Goal: Transaction & Acquisition: Purchase product/service

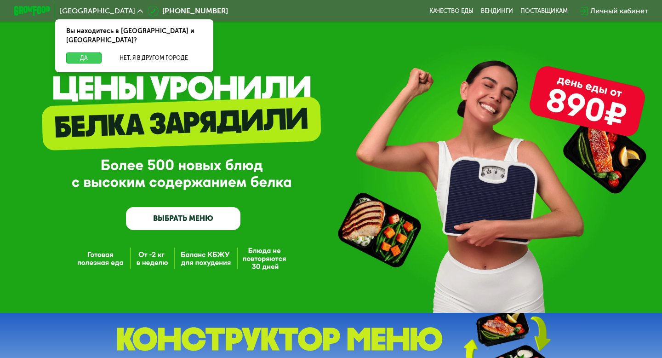
click at [88, 52] on button "Да" at bounding box center [83, 57] width 35 height 11
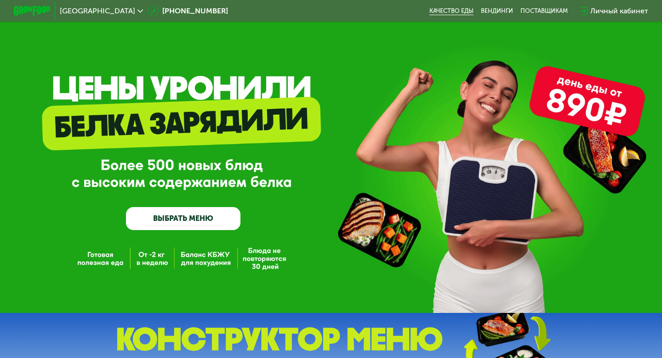
click at [455, 13] on link "Качество еды" at bounding box center [451, 10] width 44 height 7
click at [184, 216] on link "ВЫБРАТЬ МЕНЮ" at bounding box center [183, 218] width 114 height 23
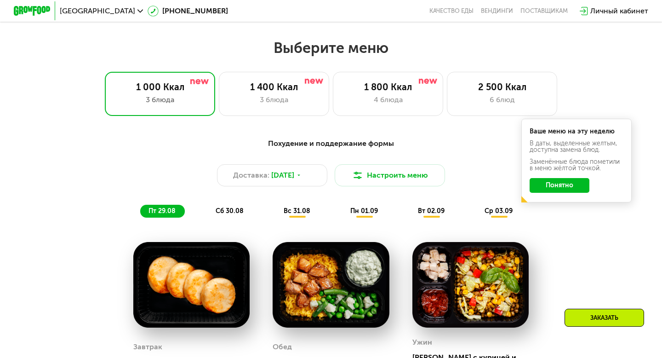
scroll to position [368, 0]
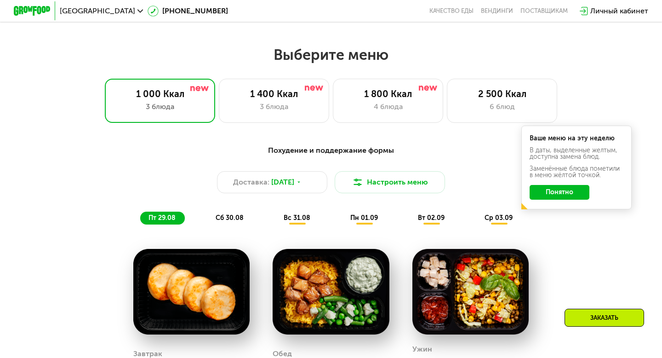
click at [561, 190] on button "Понятно" at bounding box center [559, 192] width 60 height 15
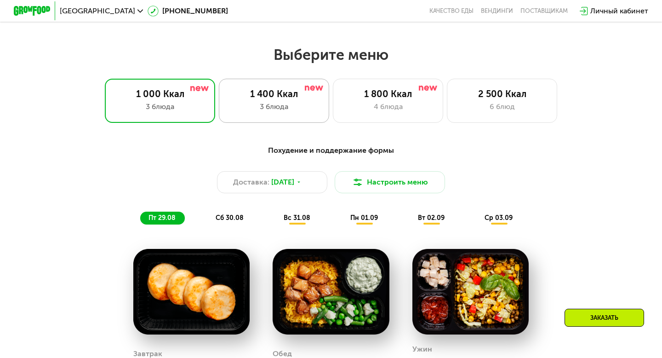
click at [333, 100] on div "1 400 Ккал 3 блюда" at bounding box center [388, 101] width 110 height 44
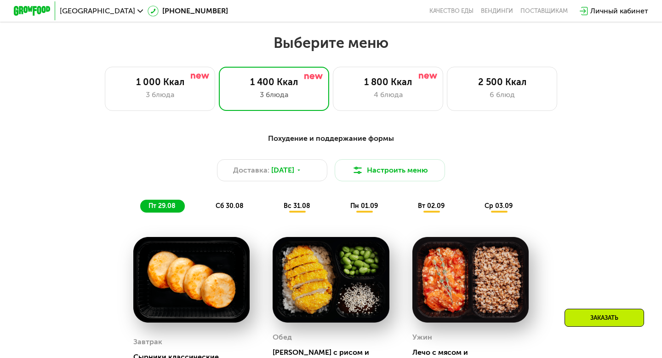
scroll to position [361, 0]
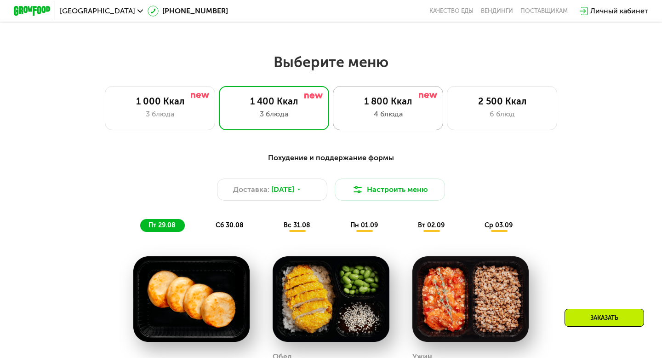
click at [389, 110] on div "4 блюда" at bounding box center [387, 113] width 91 height 11
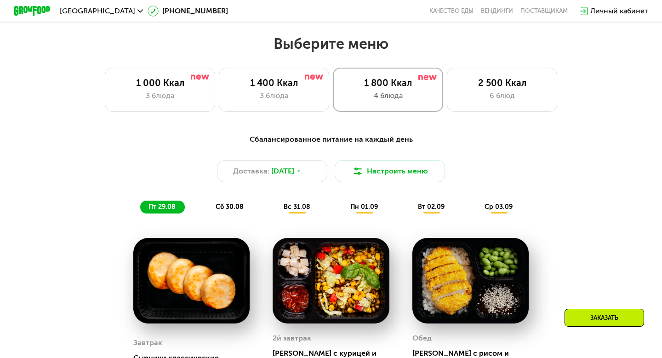
scroll to position [370, 0]
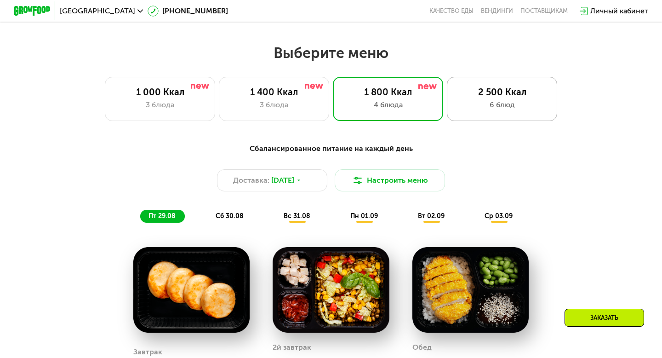
click at [481, 109] on div "6 блюд" at bounding box center [501, 104] width 91 height 11
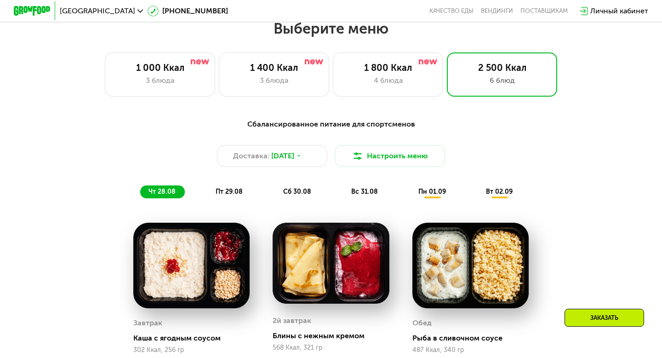
scroll to position [393, 0]
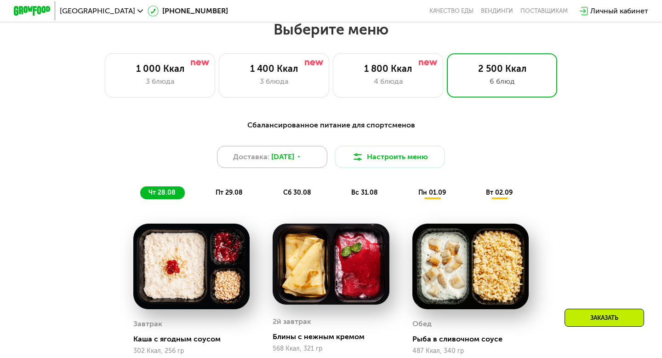
click at [301, 159] on icon at bounding box center [299, 157] width 6 height 6
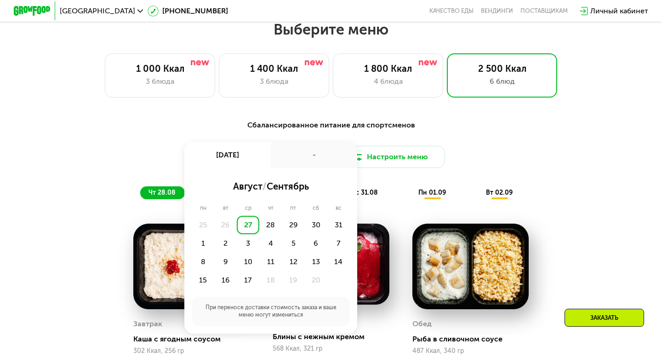
click at [582, 158] on div "Доставка: 27 авг, ср 27 авг, ср - август / сентябрь пн вт ср чт пт сб вс 25 26 …" at bounding box center [331, 157] width 544 height 22
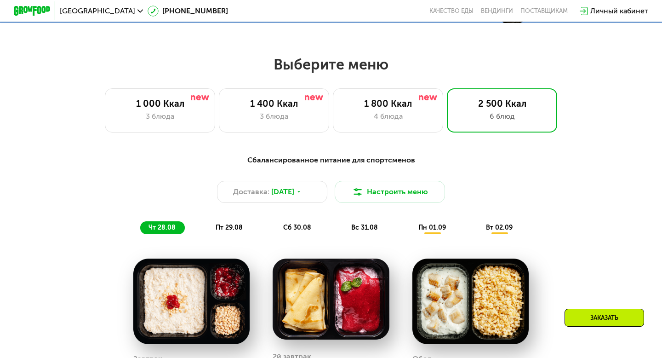
scroll to position [355, 0]
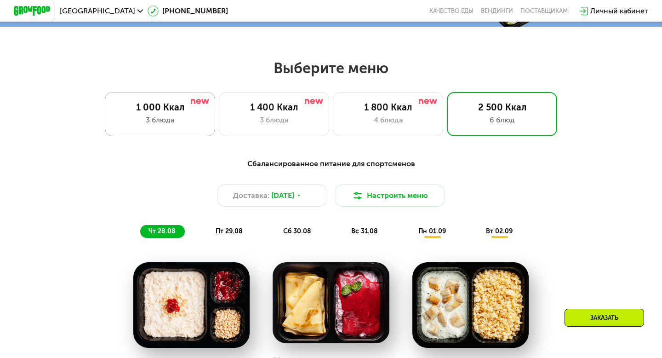
click at [219, 126] on div "1 000 Ккал 3 блюда" at bounding box center [274, 114] width 110 height 44
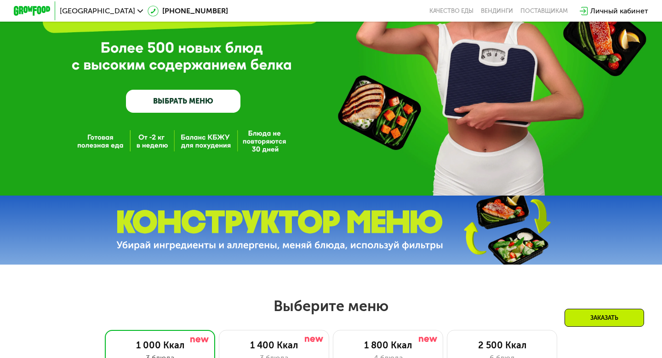
scroll to position [0, 0]
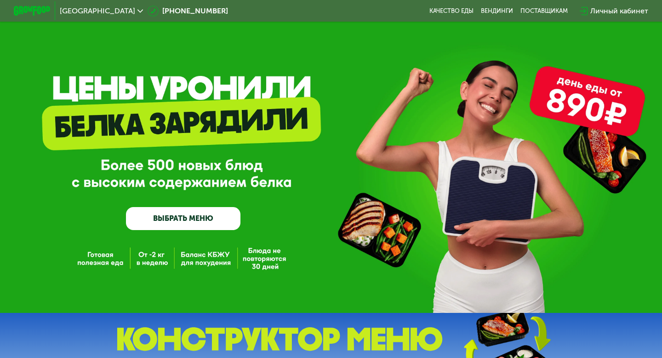
click at [180, 220] on link "ВЫБРАТЬ МЕНЮ" at bounding box center [183, 218] width 114 height 23
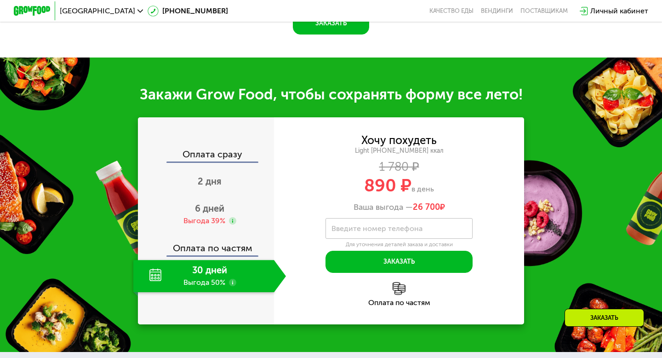
scroll to position [863, 0]
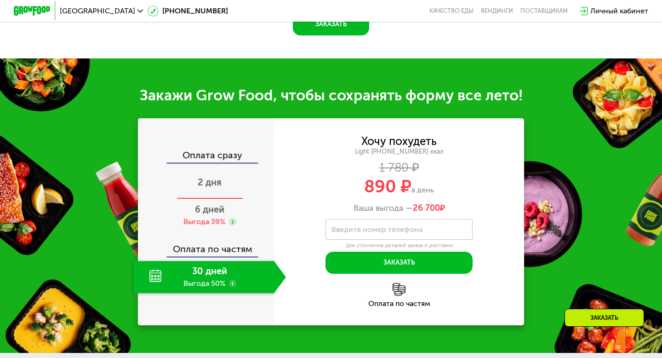
click at [215, 176] on span "2 дня" at bounding box center [210, 181] width 24 height 11
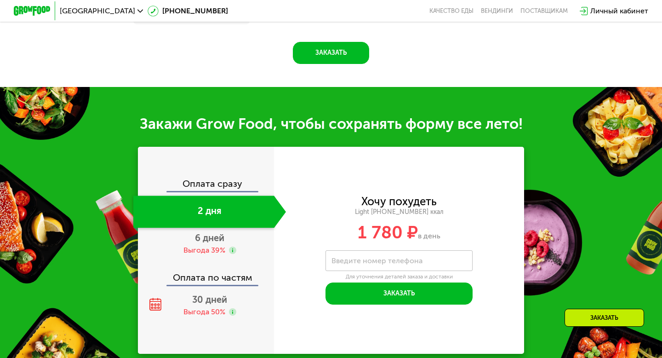
scroll to position [900, 0]
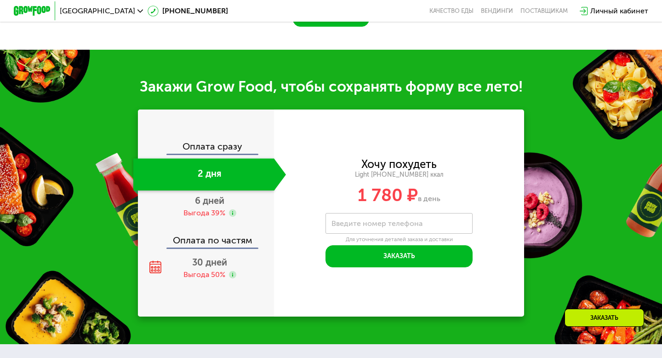
click at [220, 145] on div "Оплата сразу" at bounding box center [206, 148] width 135 height 12
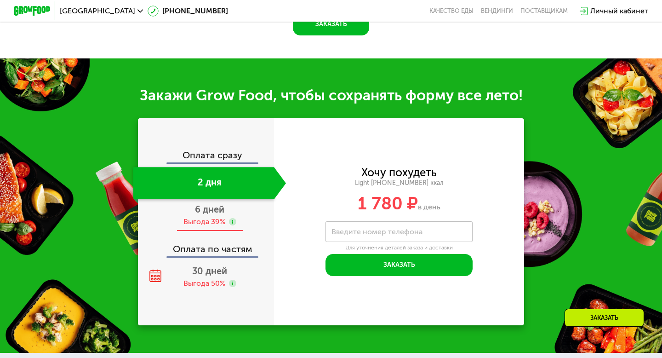
click at [210, 206] on div "6 дней Выгода 39%" at bounding box center [209, 215] width 153 height 32
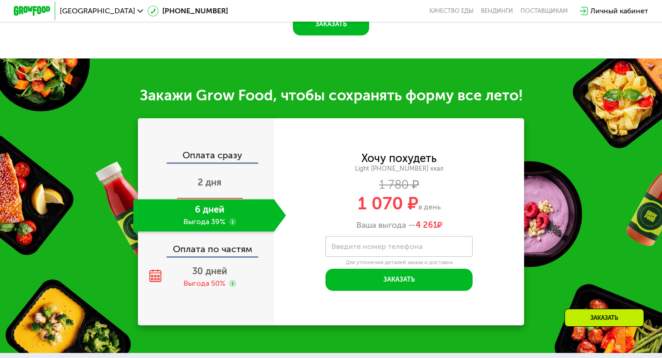
click at [209, 176] on span "2 дня" at bounding box center [210, 181] width 24 height 11
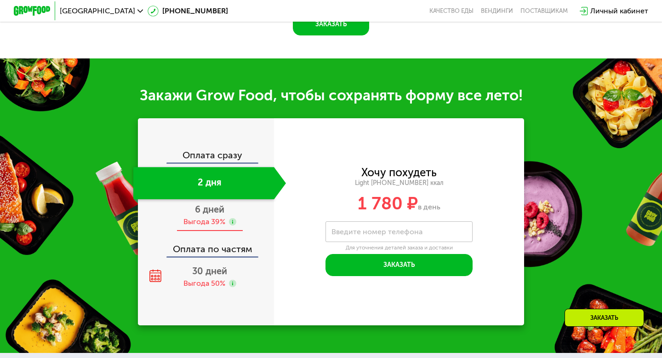
click at [212, 216] on div "Выгода 39%" at bounding box center [204, 221] width 42 height 10
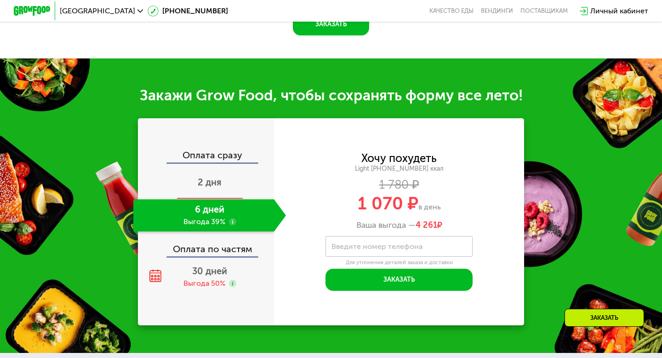
click at [214, 177] on span "2 дня" at bounding box center [210, 181] width 24 height 11
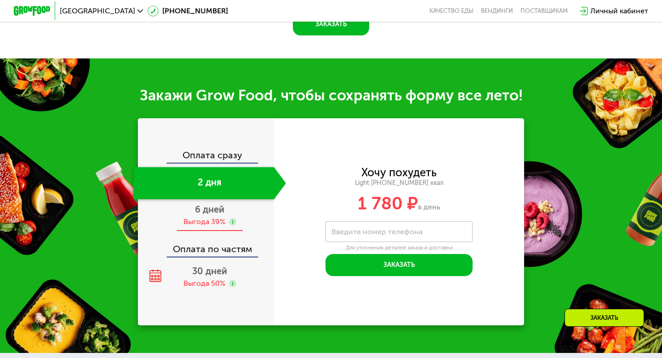
click at [214, 206] on div "6 дней Выгода 39%" at bounding box center [209, 215] width 153 height 32
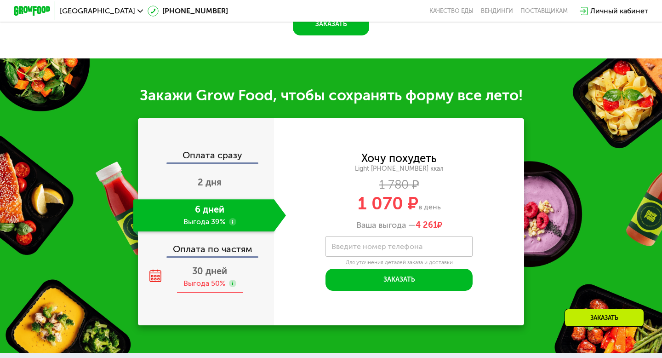
click at [206, 278] on div "Выгода 50%" at bounding box center [204, 283] width 42 height 10
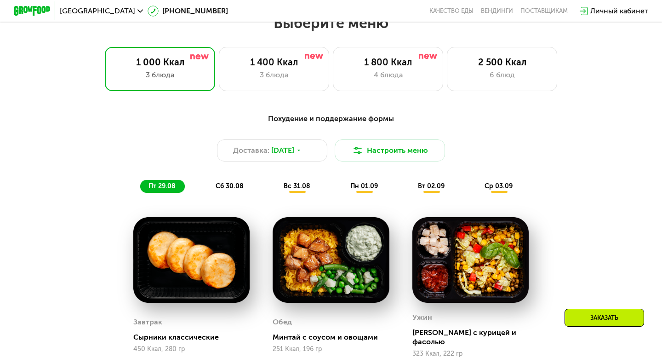
scroll to position [407, 0]
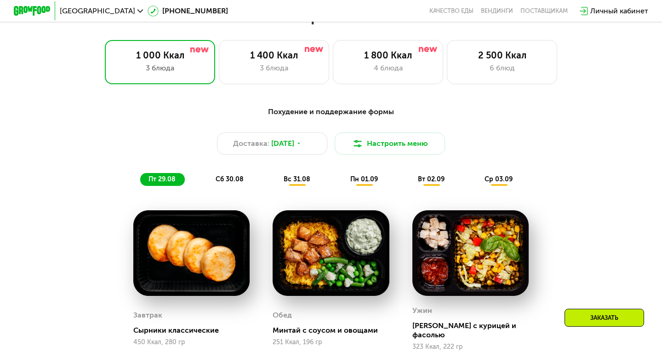
click at [230, 181] on span "сб 30.08" at bounding box center [230, 179] width 28 height 8
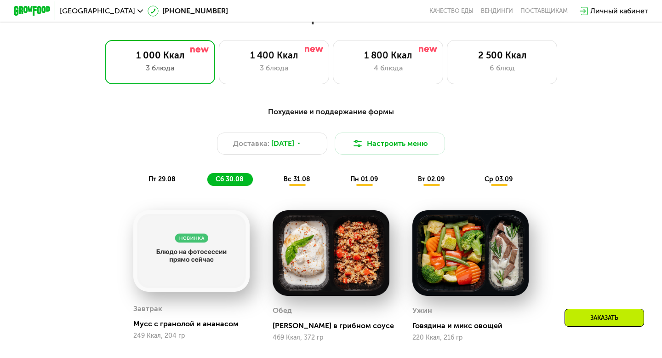
click at [293, 181] on span "вс 31.08" at bounding box center [297, 179] width 27 height 8
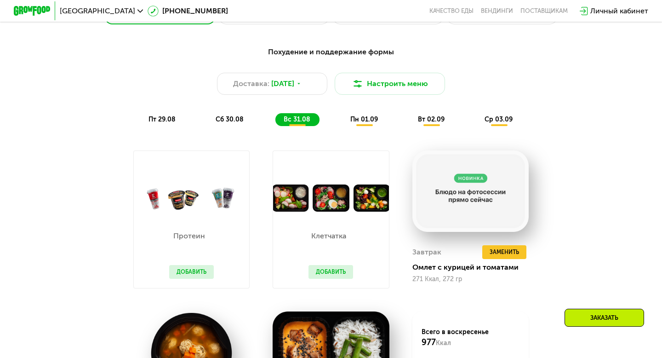
scroll to position [461, 0]
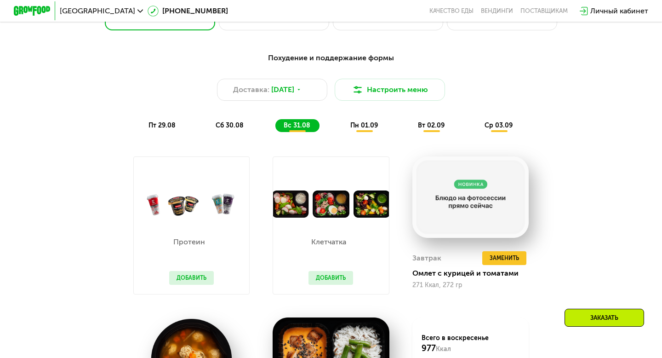
click at [367, 128] on span "пн 01.09" at bounding box center [364, 125] width 28 height 8
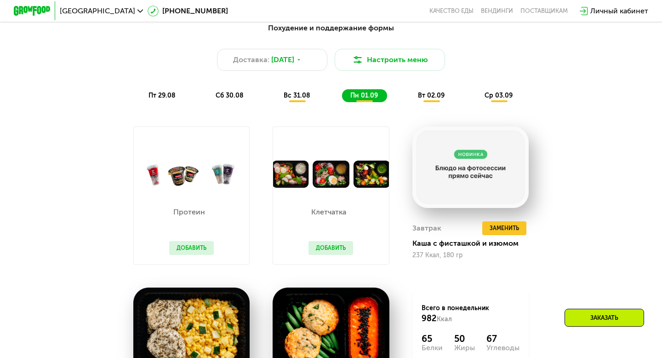
scroll to position [484, 0]
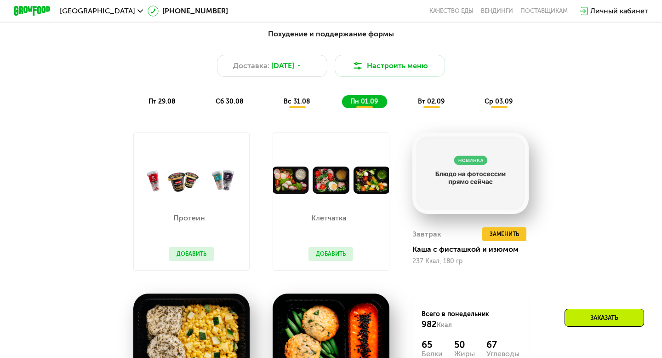
click at [428, 102] on span "вт 02.09" at bounding box center [431, 101] width 27 height 8
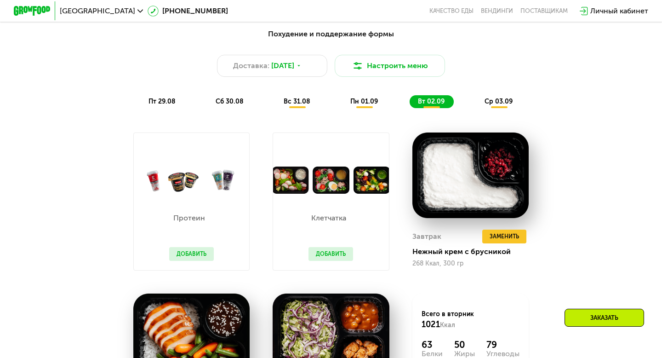
click at [500, 102] on span "ср 03.09" at bounding box center [498, 101] width 28 height 8
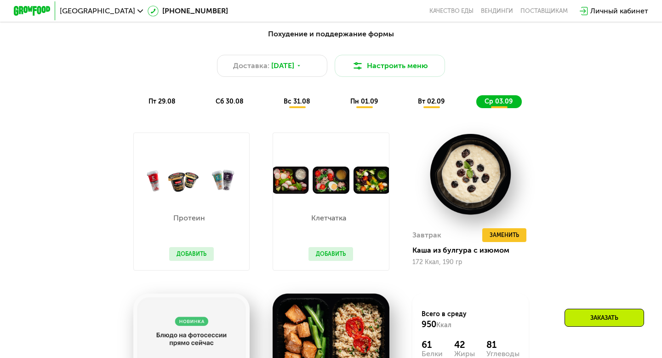
click at [428, 97] on span "вт 02.09" at bounding box center [431, 101] width 27 height 8
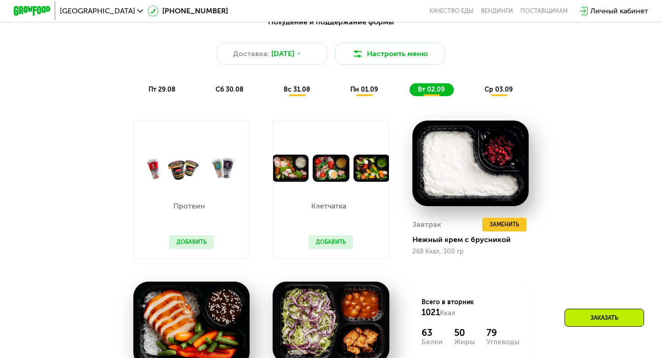
scroll to position [495, 0]
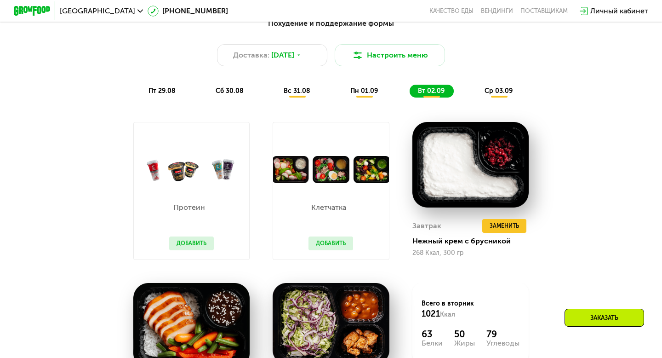
click at [498, 88] on span "ср 03.09" at bounding box center [498, 91] width 28 height 8
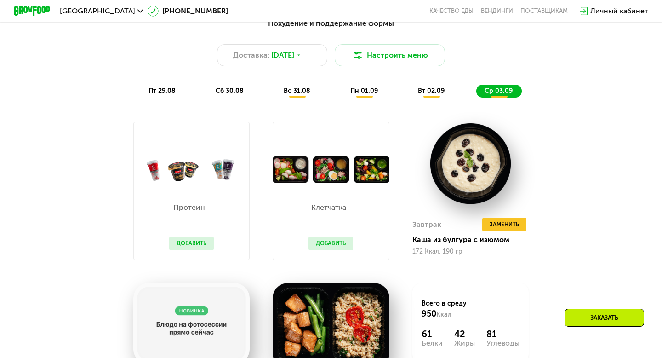
click at [429, 89] on span "вт 02.09" at bounding box center [431, 91] width 27 height 8
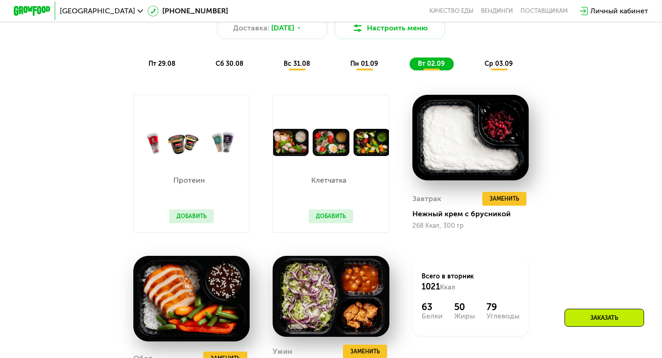
scroll to position [521, 0]
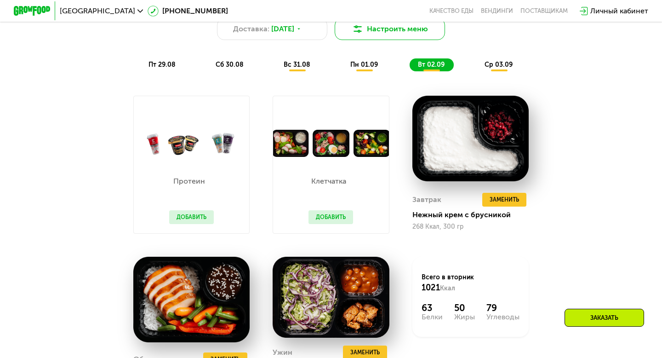
click at [383, 32] on button "Настроить меню" at bounding box center [390, 29] width 110 height 22
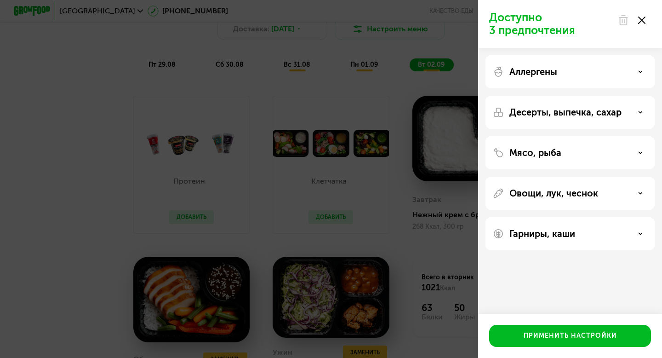
click at [566, 114] on p "Десерты, выпечка, сахар" at bounding box center [565, 112] width 112 height 11
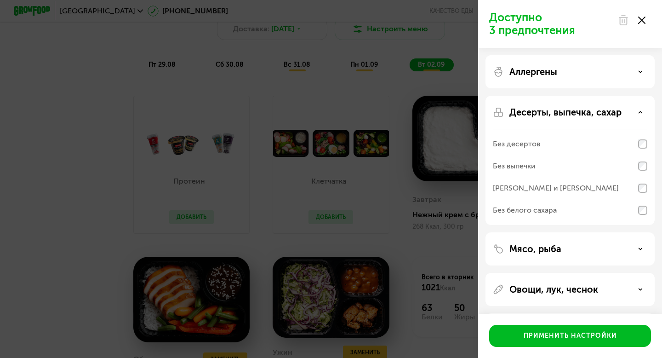
click at [566, 114] on p "Десерты, выпечка, сахар" at bounding box center [565, 112] width 112 height 11
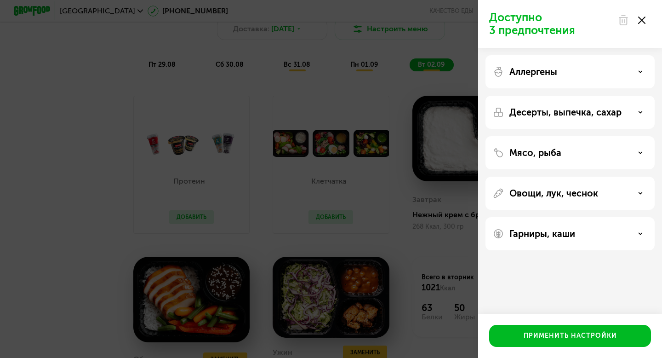
click at [642, 23] on icon at bounding box center [641, 20] width 7 height 7
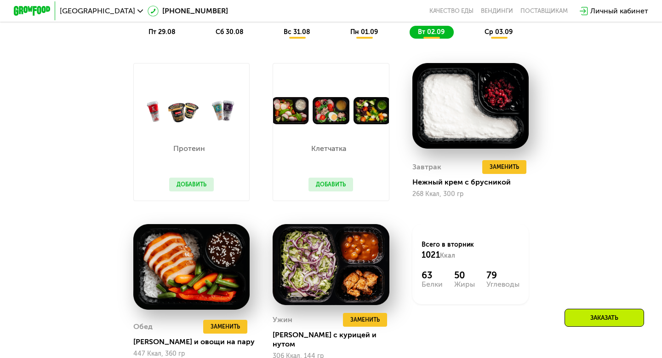
scroll to position [555, 0]
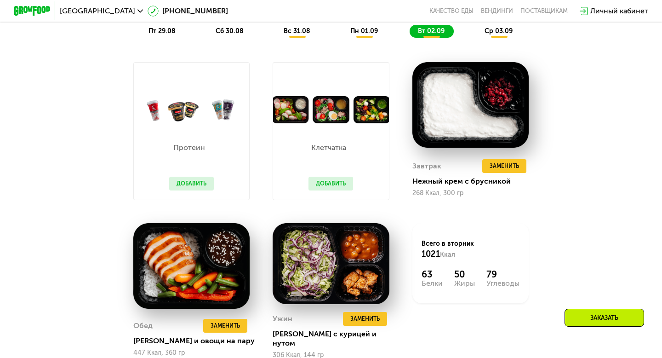
click at [500, 32] on span "ср 03.09" at bounding box center [498, 31] width 28 height 8
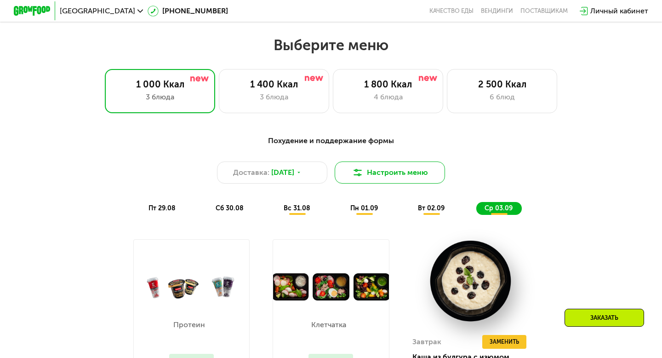
scroll to position [376, 0]
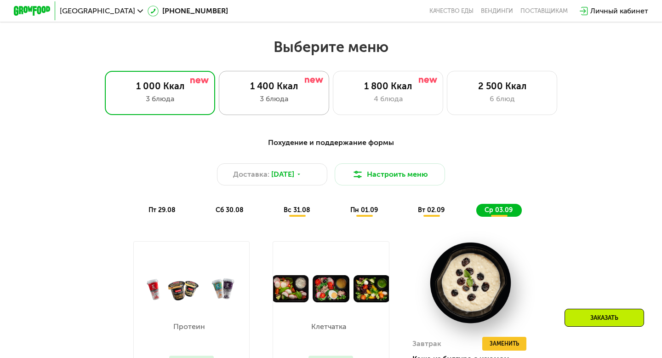
click at [277, 90] on div "1 400 Ккал" at bounding box center [273, 85] width 91 height 11
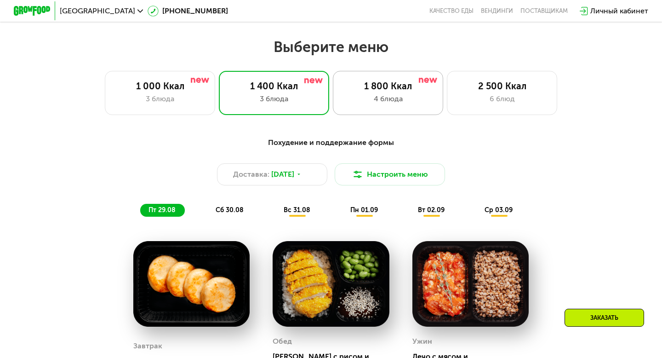
click at [396, 95] on div "4 блюда" at bounding box center [387, 98] width 91 height 11
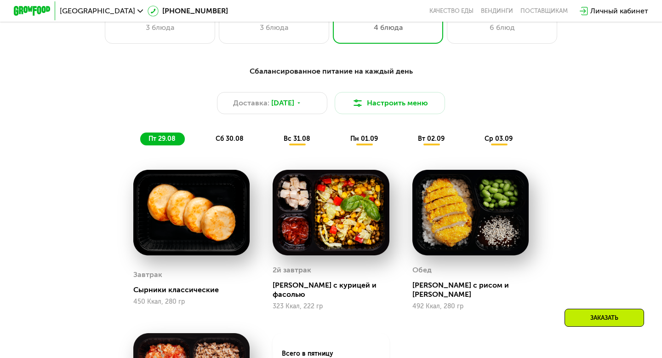
scroll to position [395, 0]
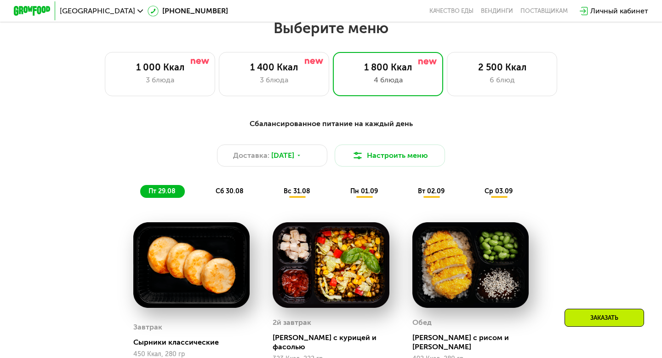
click at [275, 185] on div "сб 30.08" at bounding box center [297, 191] width 44 height 13
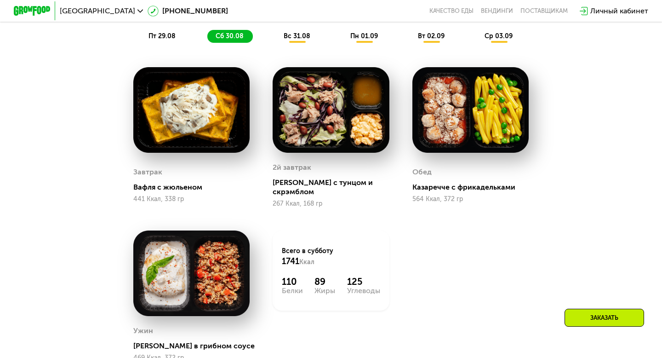
scroll to position [549, 0]
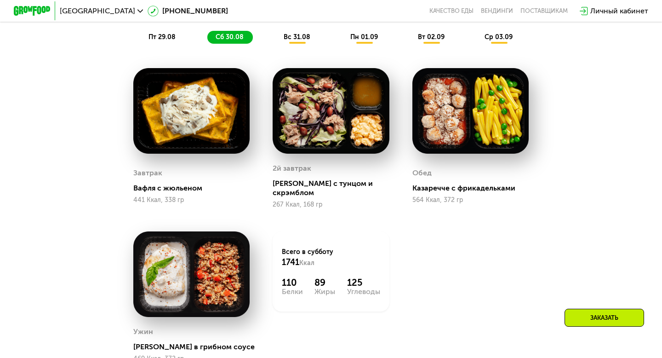
click at [299, 36] on span "вс 31.08" at bounding box center [297, 37] width 27 height 8
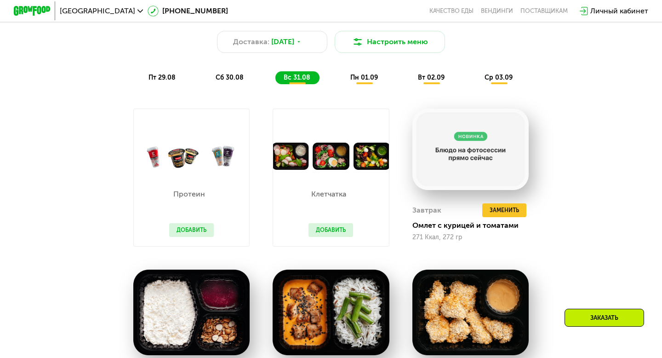
scroll to position [497, 0]
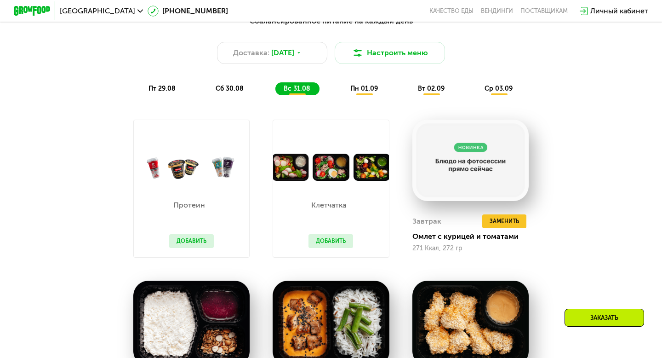
click at [375, 92] on span "пн 01.09" at bounding box center [364, 89] width 28 height 8
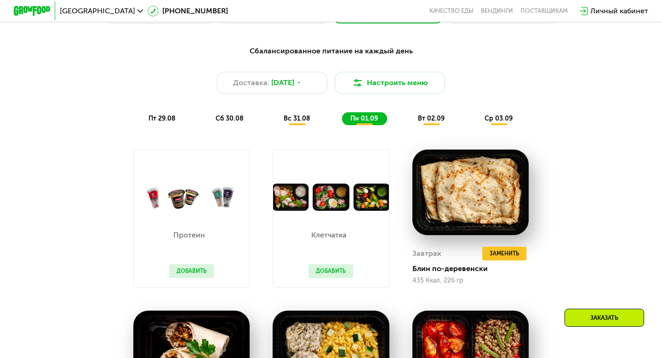
scroll to position [466, 0]
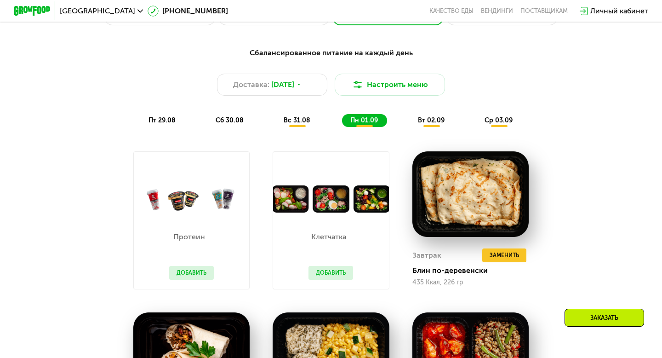
click at [427, 123] on span "вт 02.09" at bounding box center [431, 120] width 27 height 8
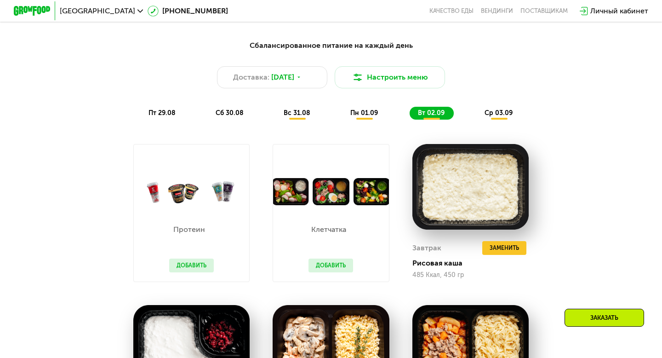
scroll to position [467, 0]
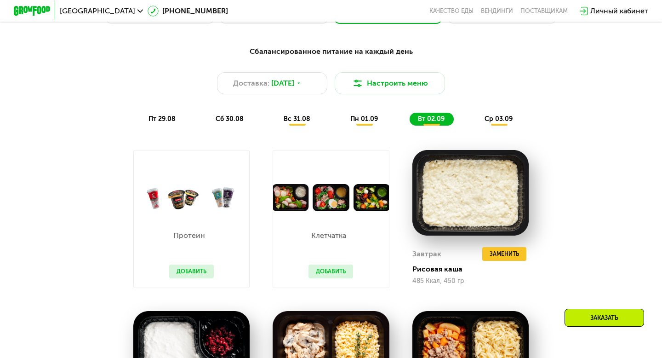
click at [500, 123] on div "ср 03.09" at bounding box center [498, 119] width 45 height 13
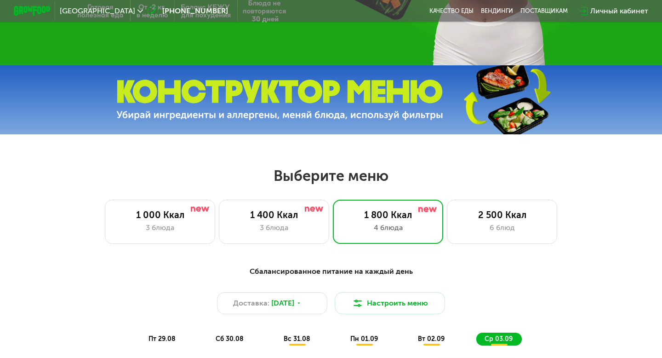
scroll to position [0, 0]
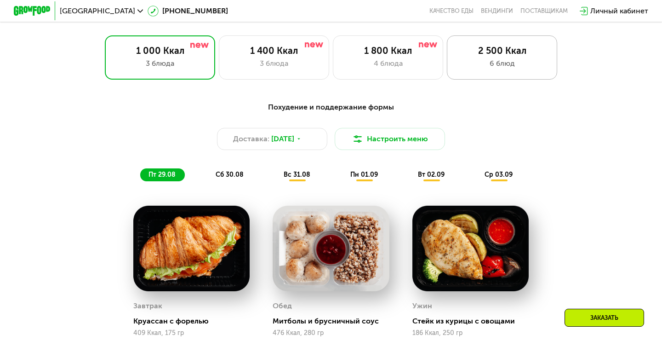
scroll to position [416, 0]
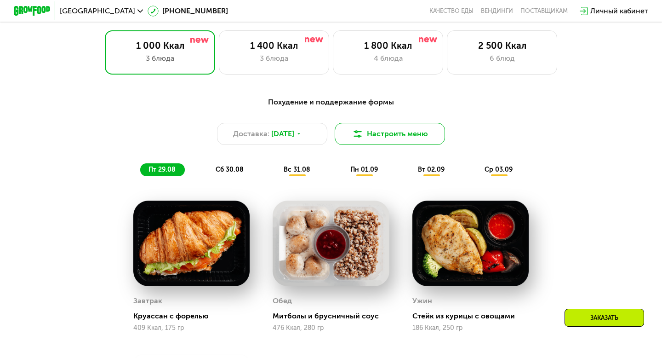
click at [394, 141] on button "Настроить меню" at bounding box center [390, 134] width 110 height 22
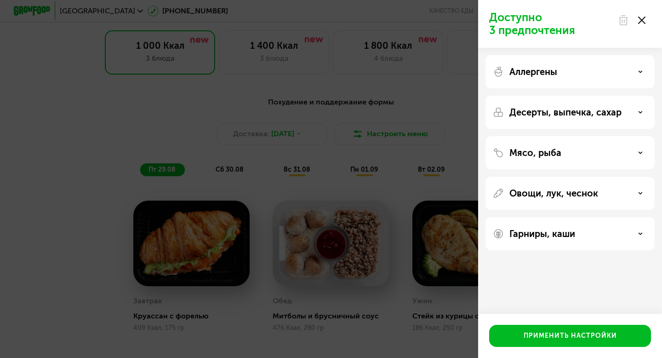
click at [640, 73] on icon at bounding box center [640, 71] width 5 height 5
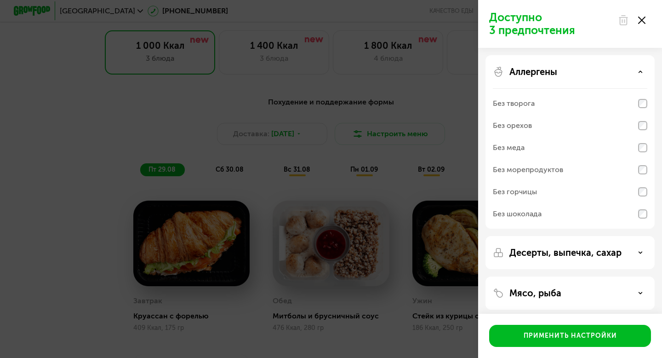
click at [640, 73] on icon at bounding box center [640, 71] width 5 height 5
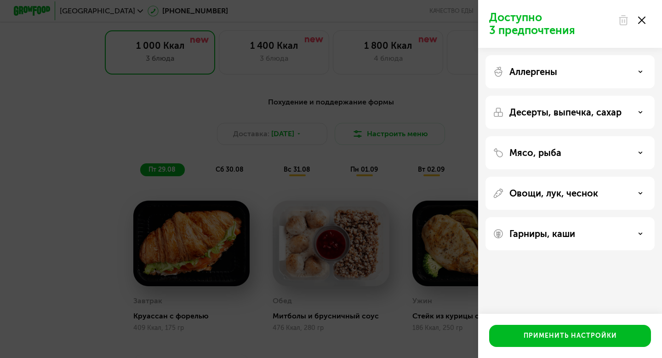
click at [642, 110] on icon at bounding box center [640, 112] width 5 height 5
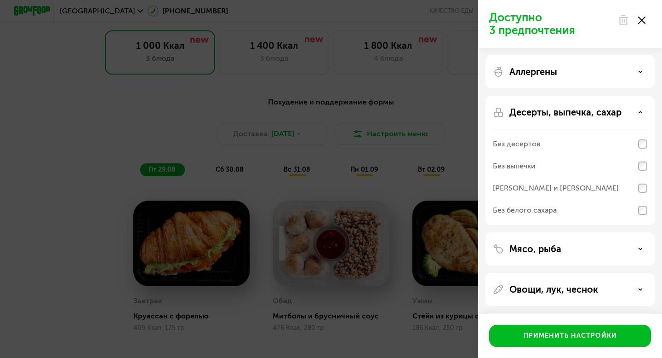
click at [641, 110] on icon at bounding box center [640, 112] width 5 height 5
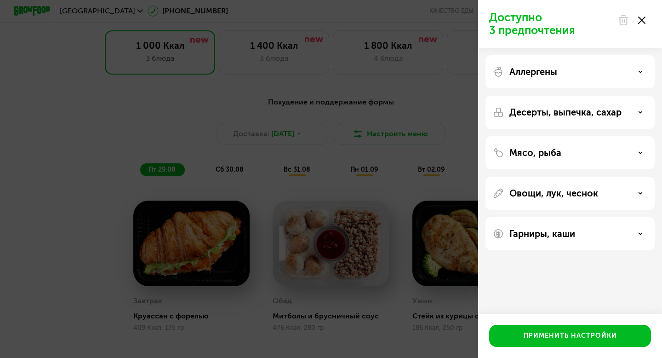
click at [643, 156] on div "Мясо, рыба" at bounding box center [570, 152] width 154 height 11
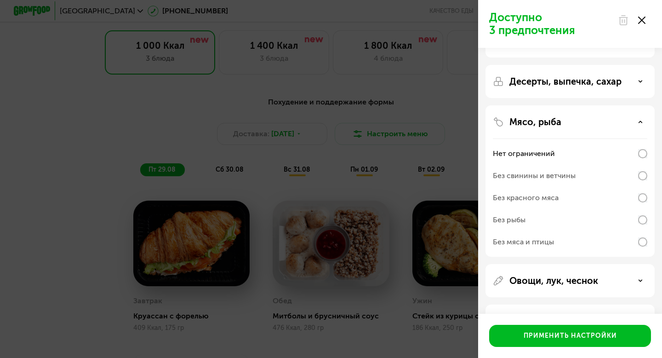
scroll to position [64, 0]
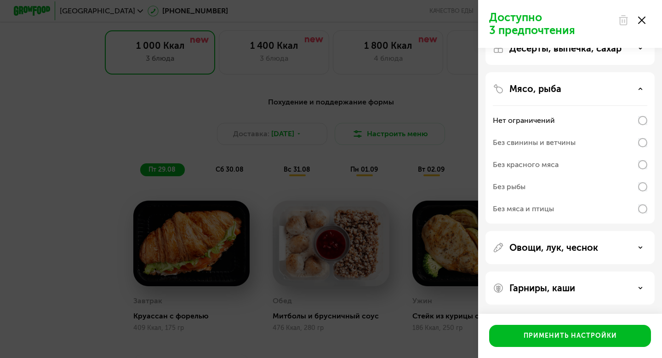
click at [639, 246] on icon at bounding box center [640, 247] width 5 height 5
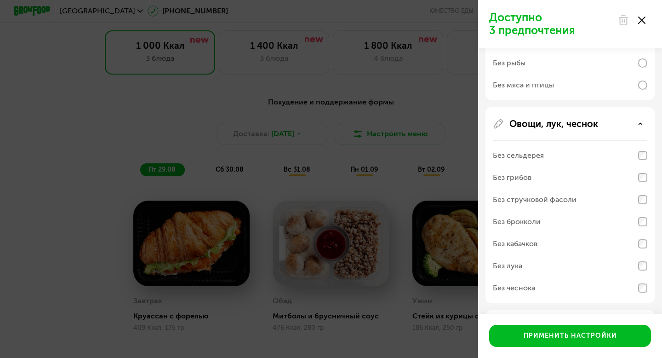
scroll to position [226, 0]
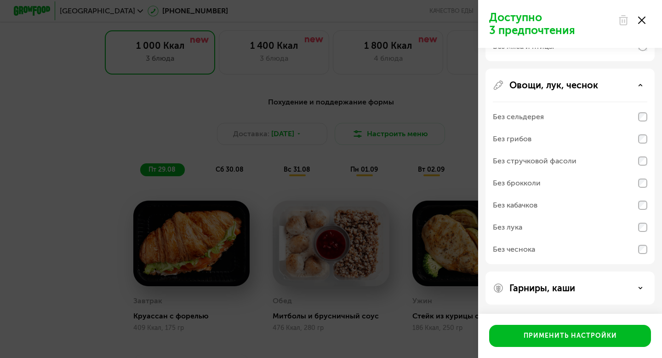
click at [642, 285] on icon at bounding box center [640, 287] width 5 height 5
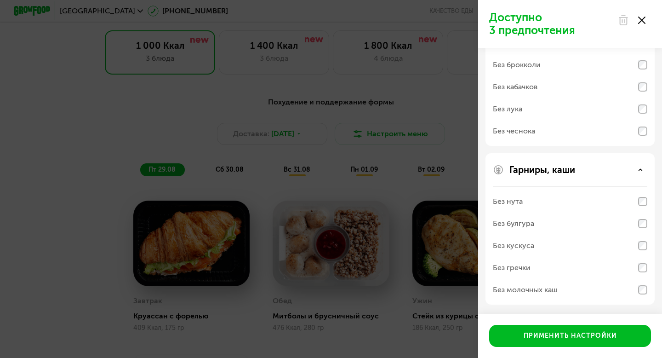
click at [640, 13] on div at bounding box center [631, 20] width 39 height 18
click at [642, 21] on use at bounding box center [641, 20] width 7 height 7
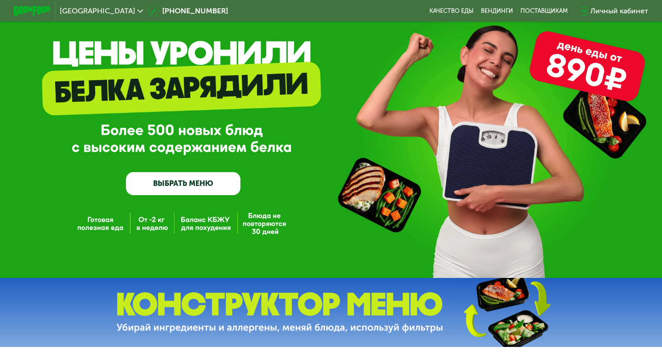
scroll to position [0, 0]
